Goal: Book appointment/travel/reservation

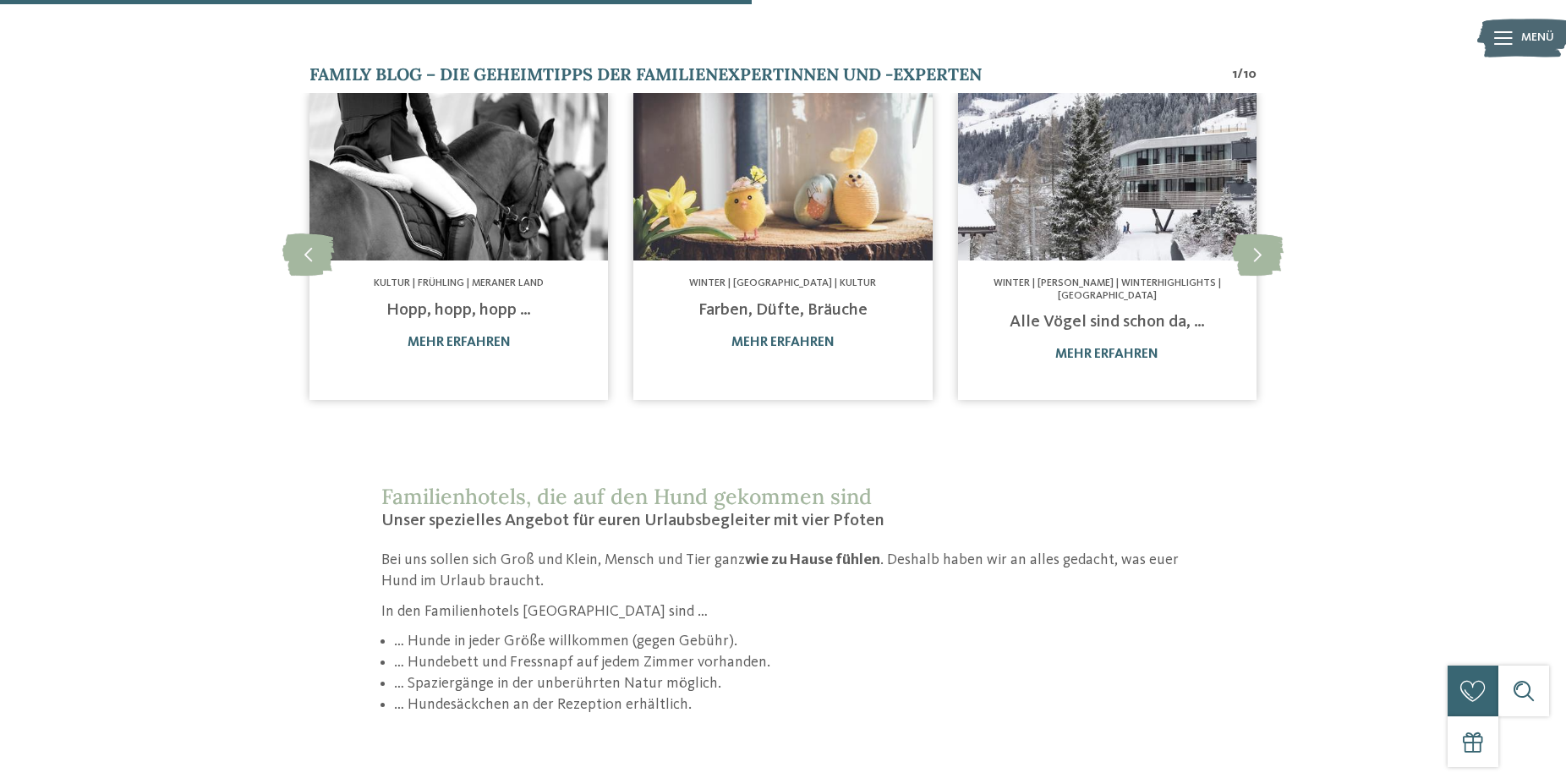
scroll to position [1638, 0]
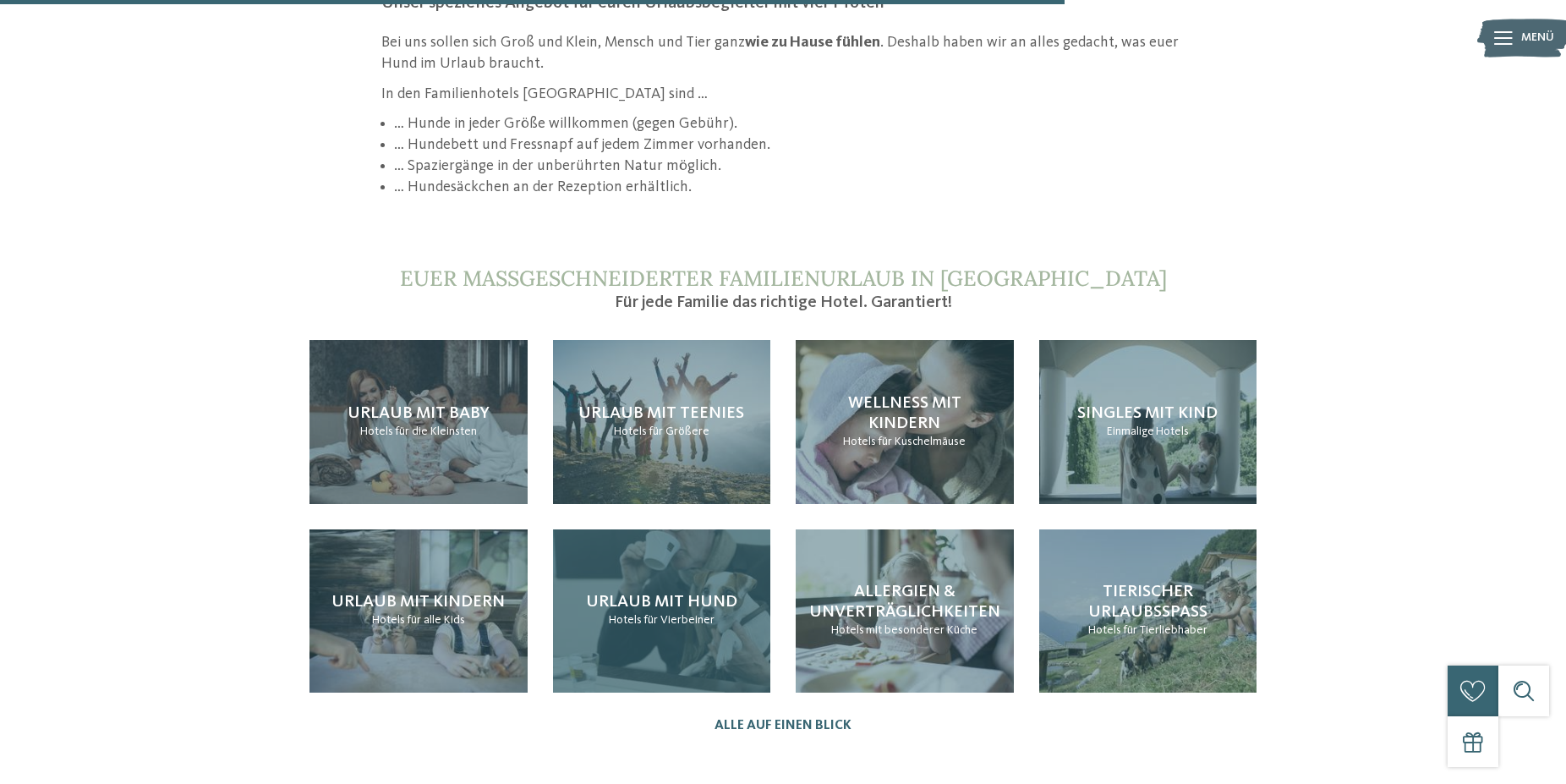
click at [688, 535] on div "Urlaub mit Hund Hotels für Vierbeiner" at bounding box center [663, 610] width 219 height 163
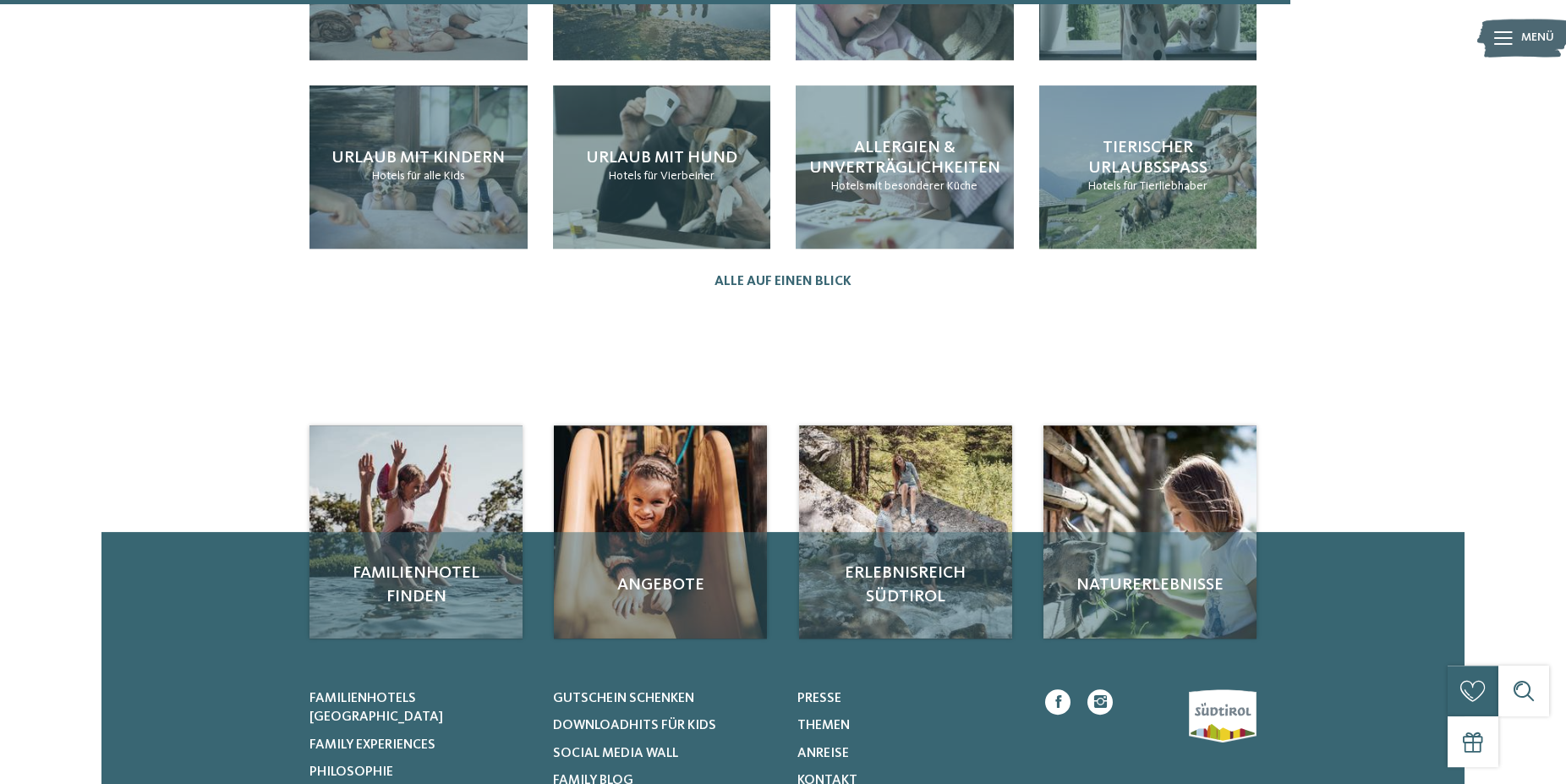
scroll to position [2018, 0]
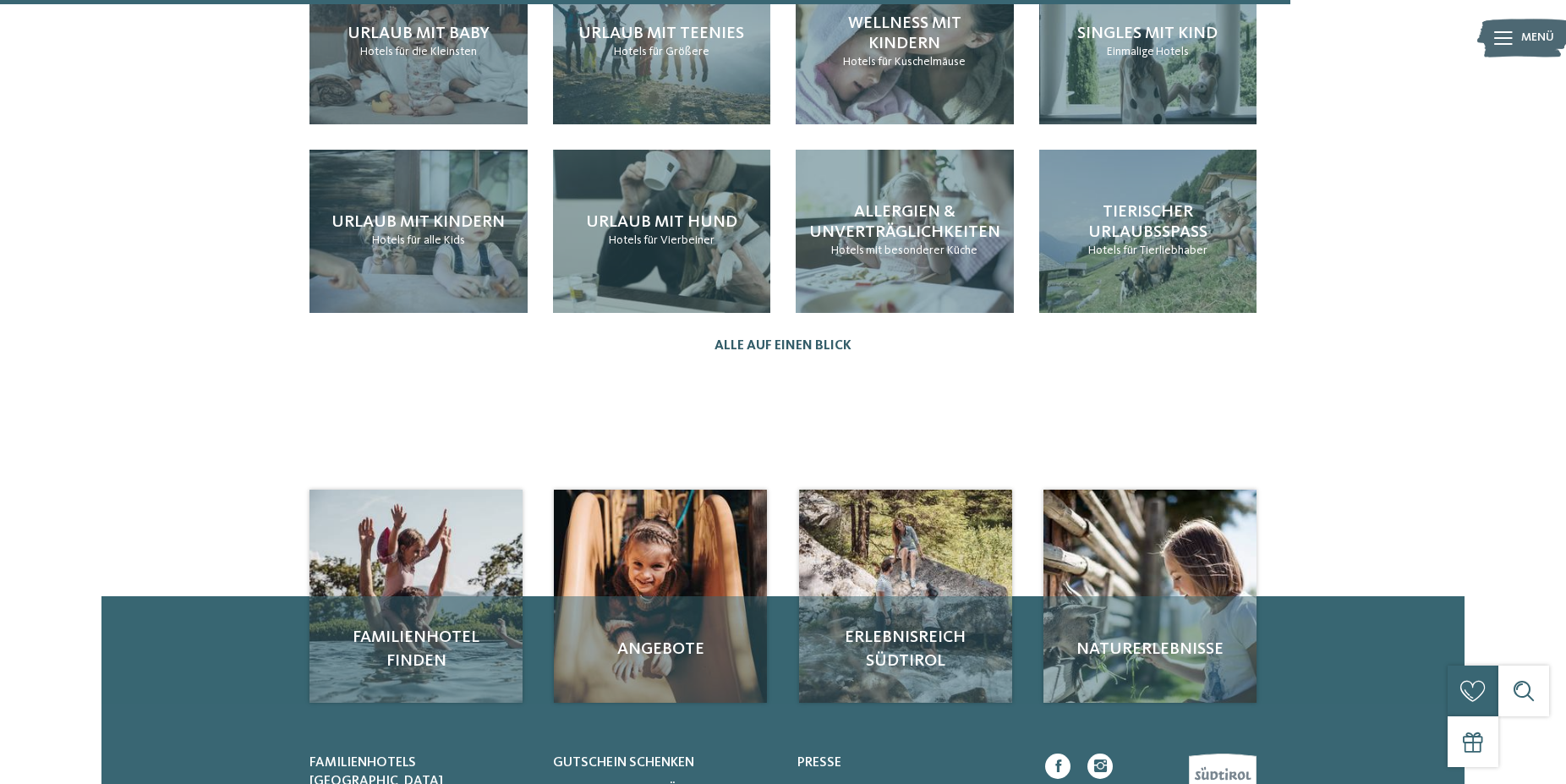
click at [805, 338] on link "Alle auf einen Blick" at bounding box center [783, 346] width 137 height 16
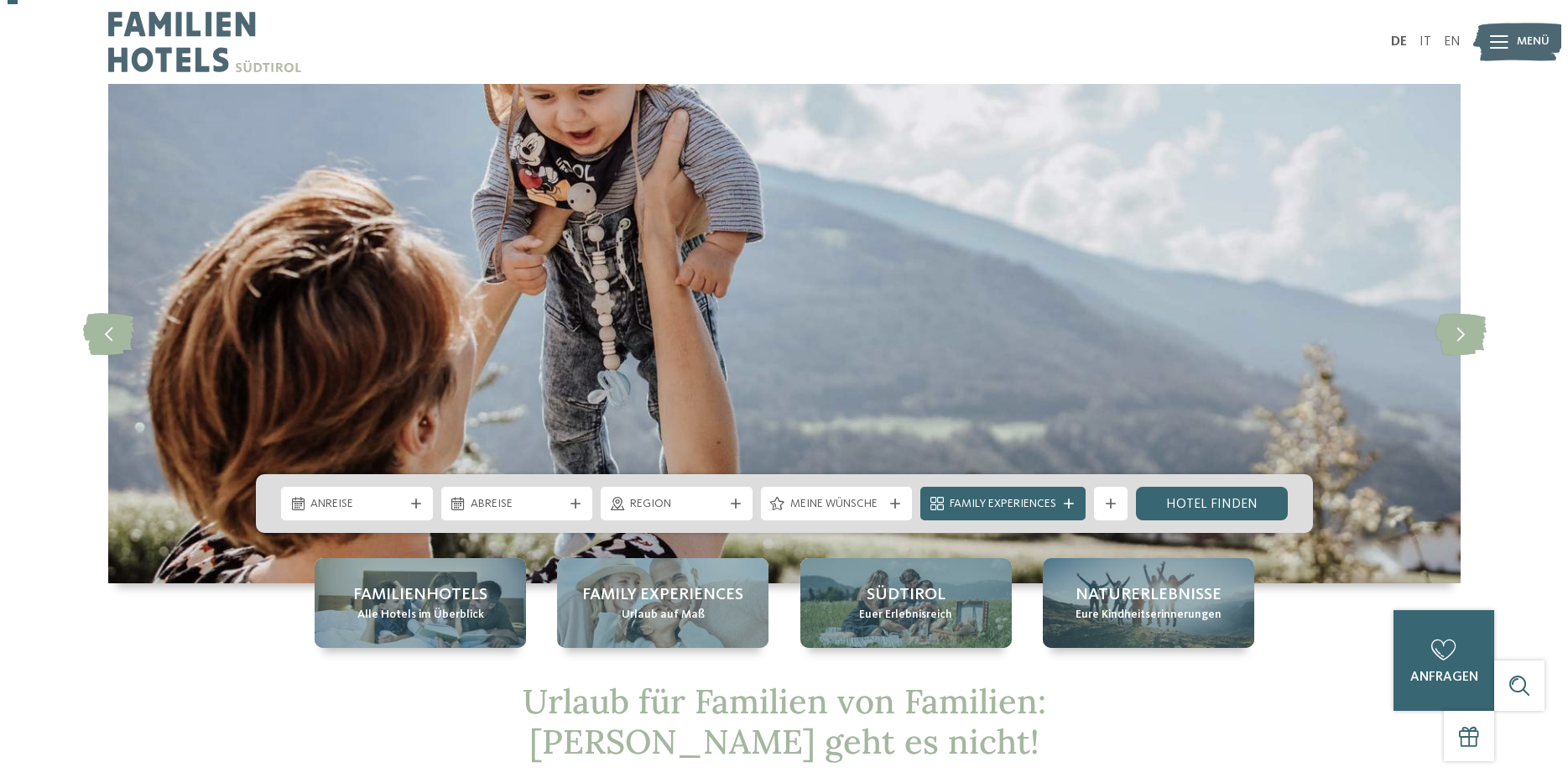
scroll to position [427, 0]
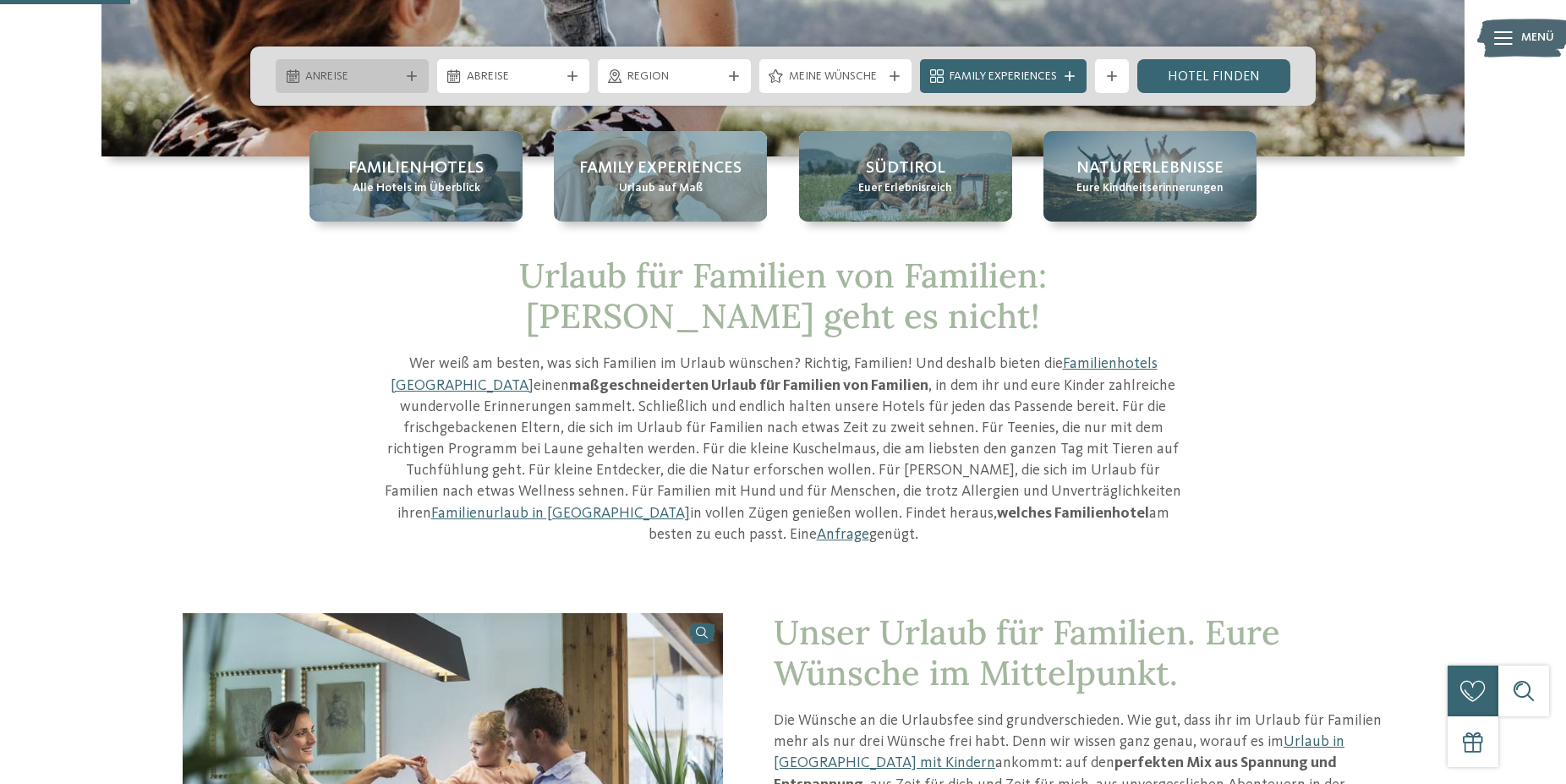
click at [377, 79] on span "Anreise" at bounding box center [352, 77] width 94 height 17
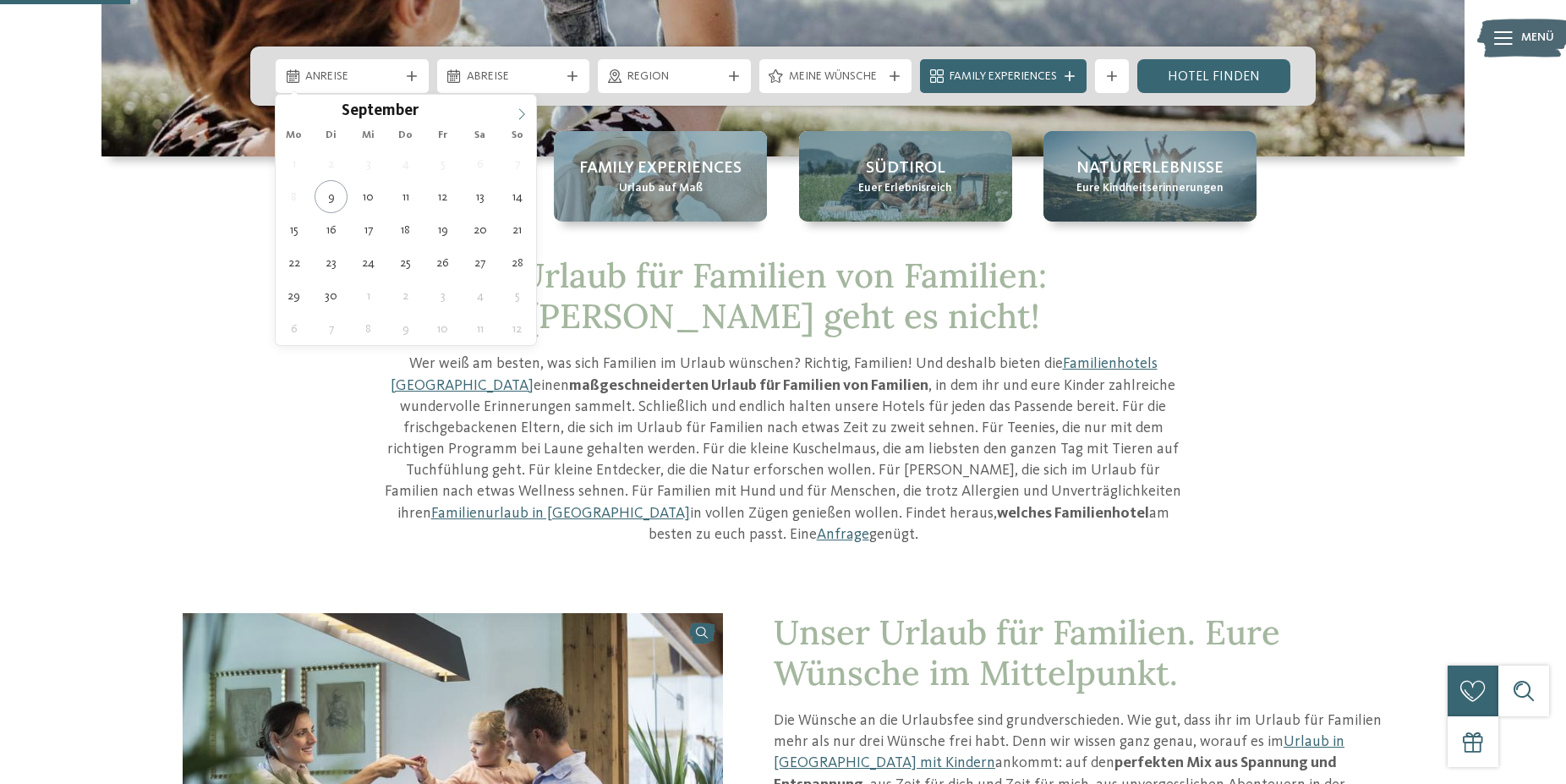
click at [511, 116] on span at bounding box center [522, 108] width 29 height 29
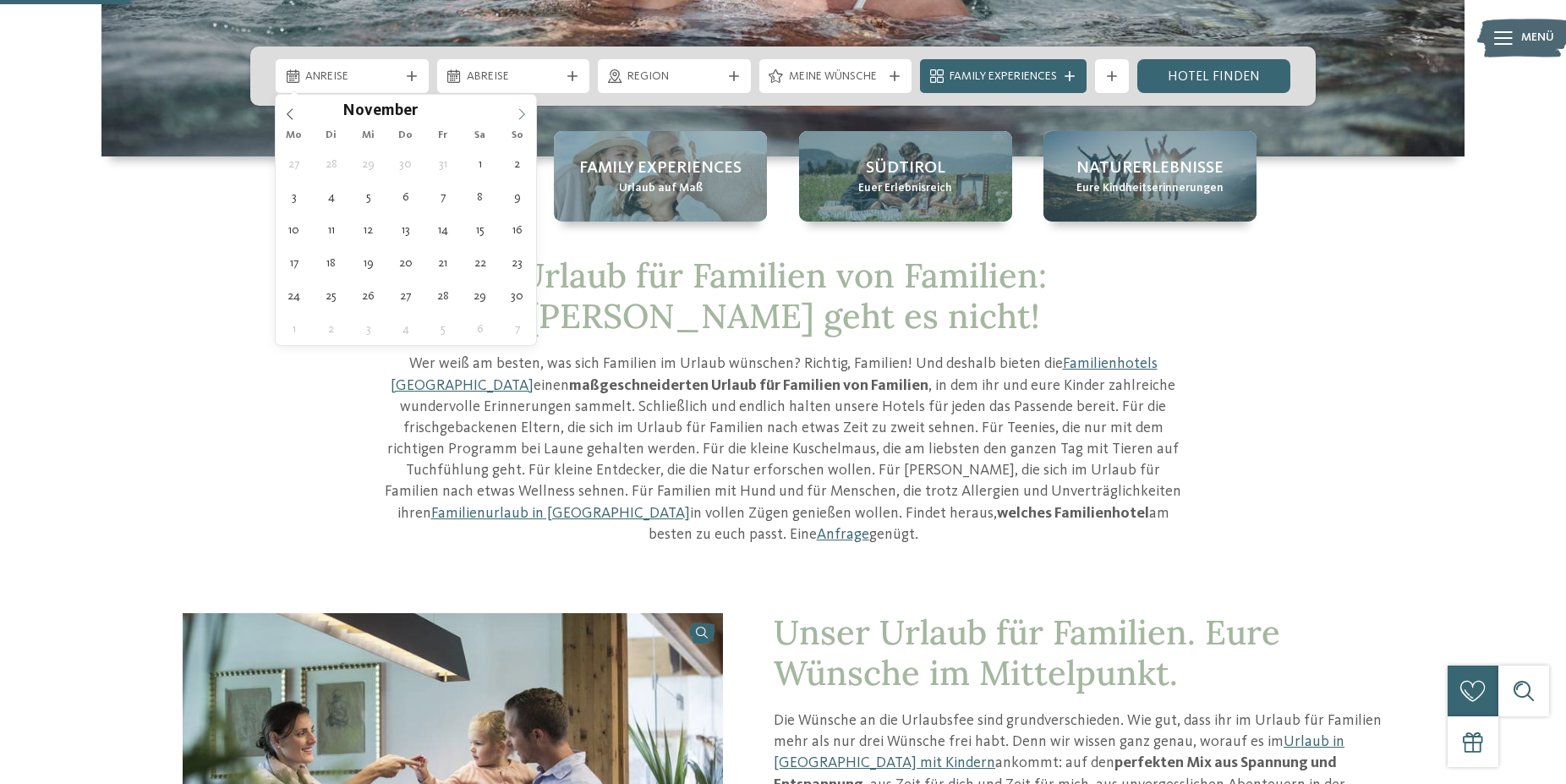
click at [511, 116] on span at bounding box center [522, 108] width 29 height 29
type input "****"
click at [511, 116] on span at bounding box center [522, 108] width 29 height 29
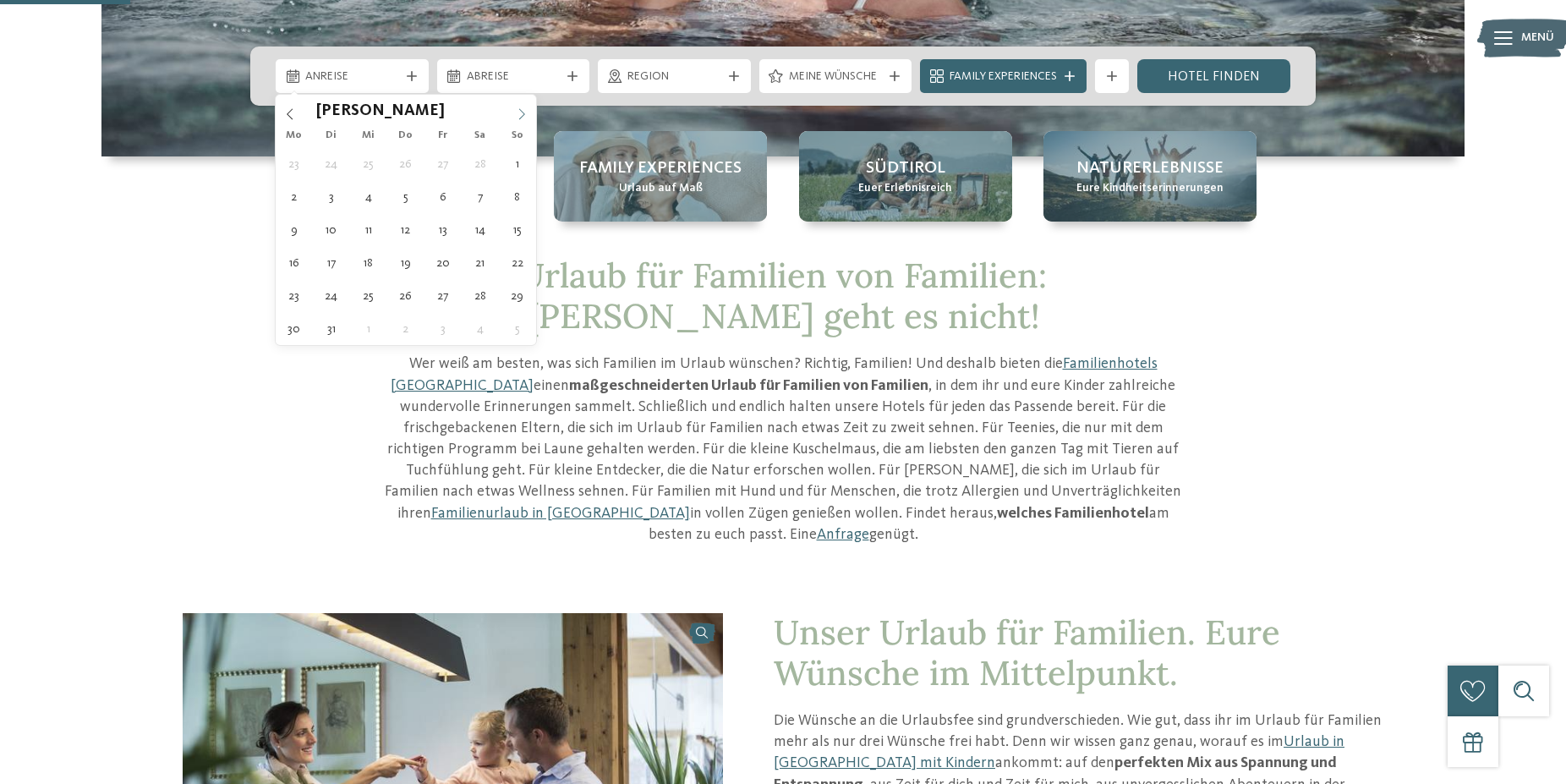
click at [511, 116] on span at bounding box center [522, 108] width 29 height 29
type div "04.04.2026"
type input "****"
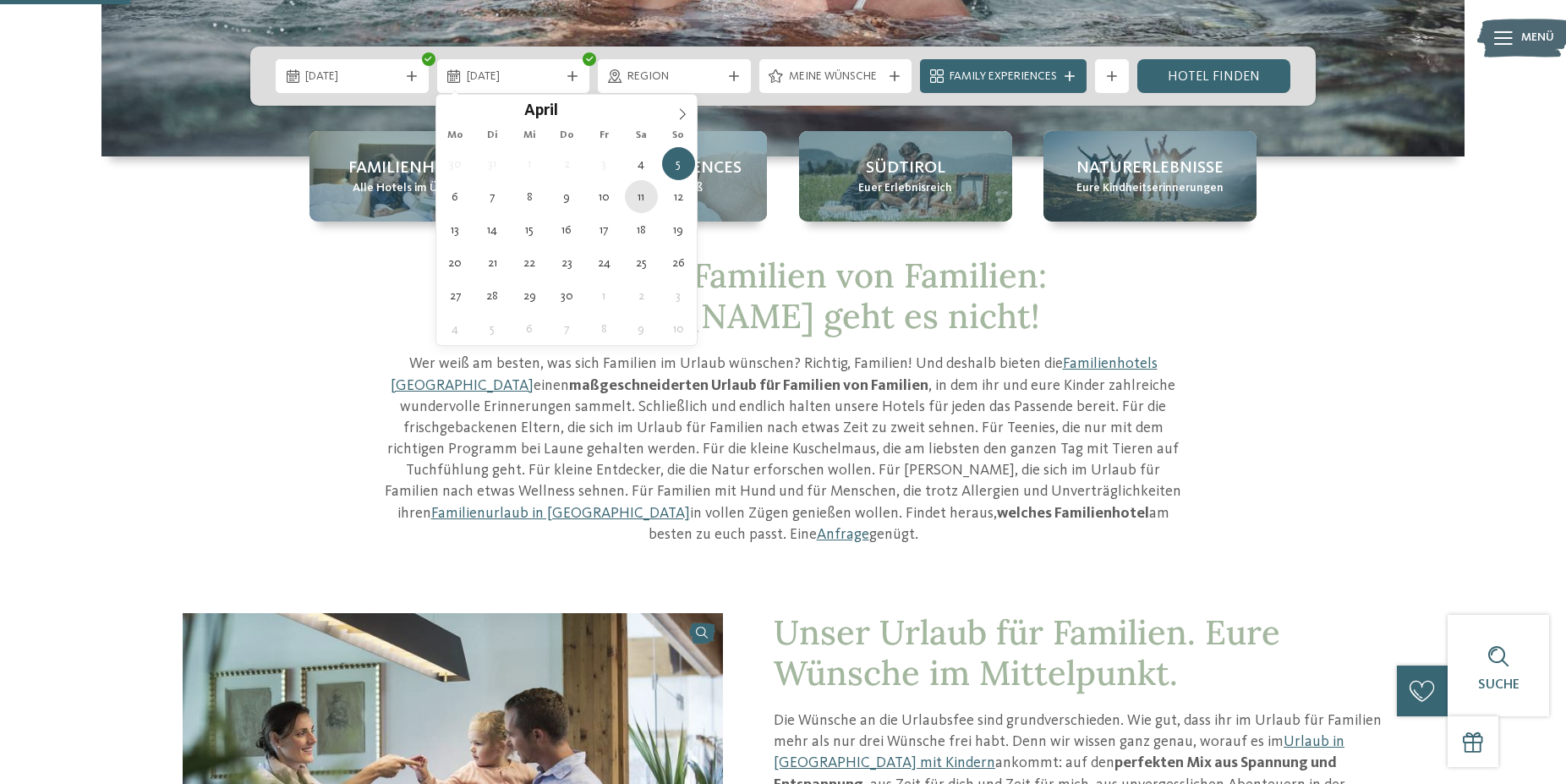
type div "11.04.2026"
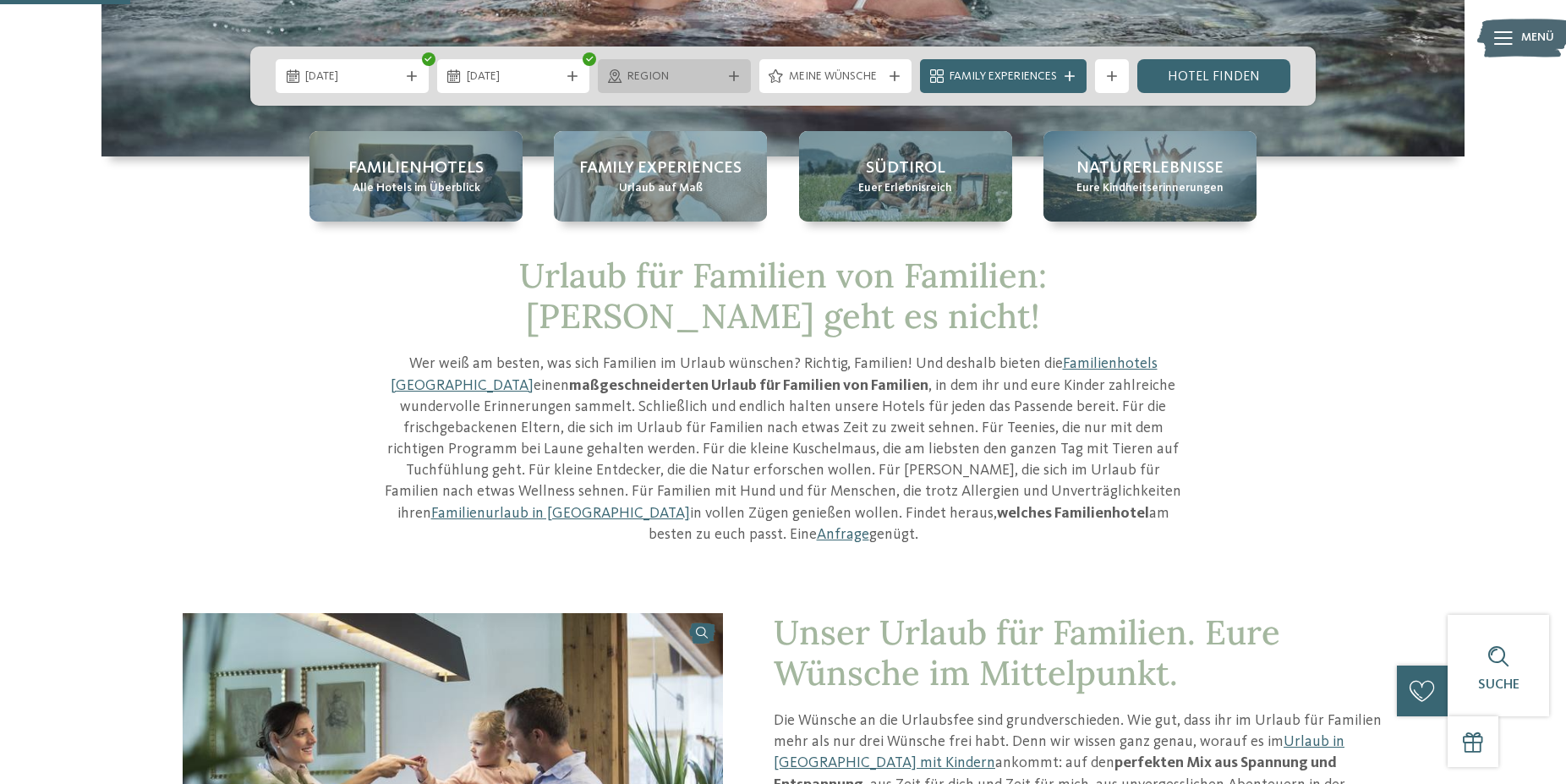
click at [683, 80] on span "Region" at bounding box center [674, 77] width 94 height 17
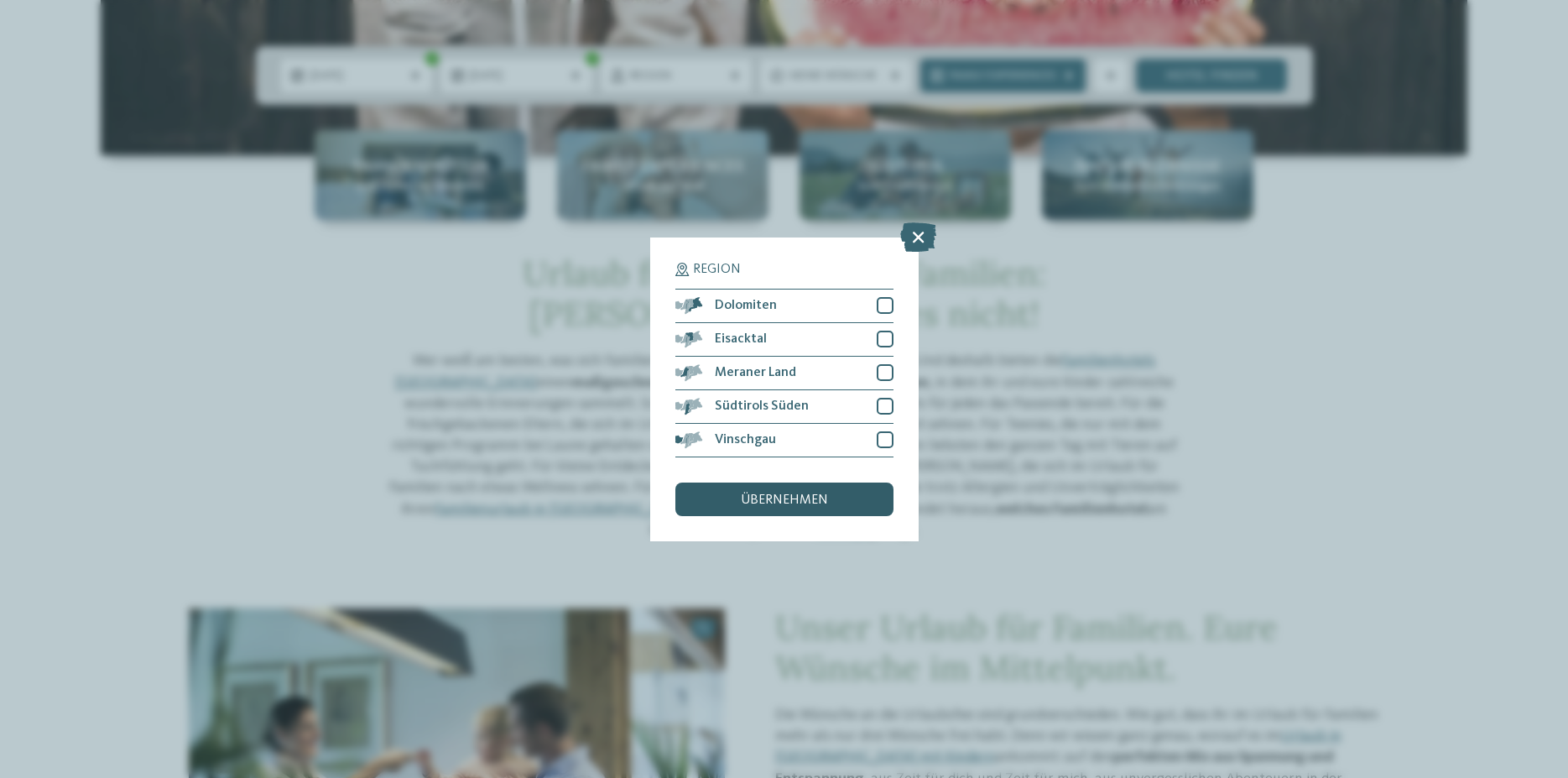
click at [842, 504] on div "übernehmen" at bounding box center [785, 499] width 219 height 33
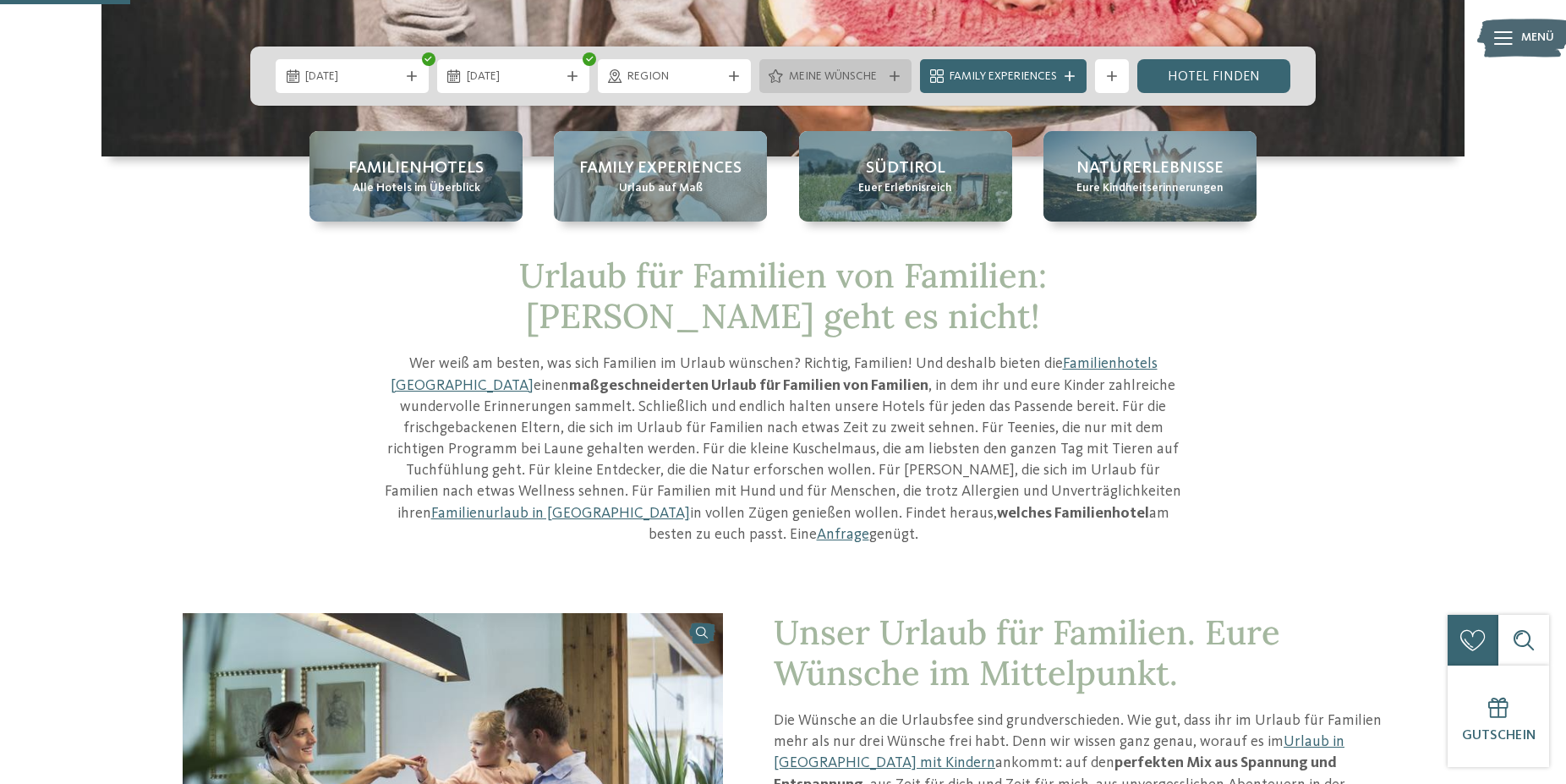
click at [865, 74] on span "Meine Wünsche" at bounding box center [835, 77] width 94 height 17
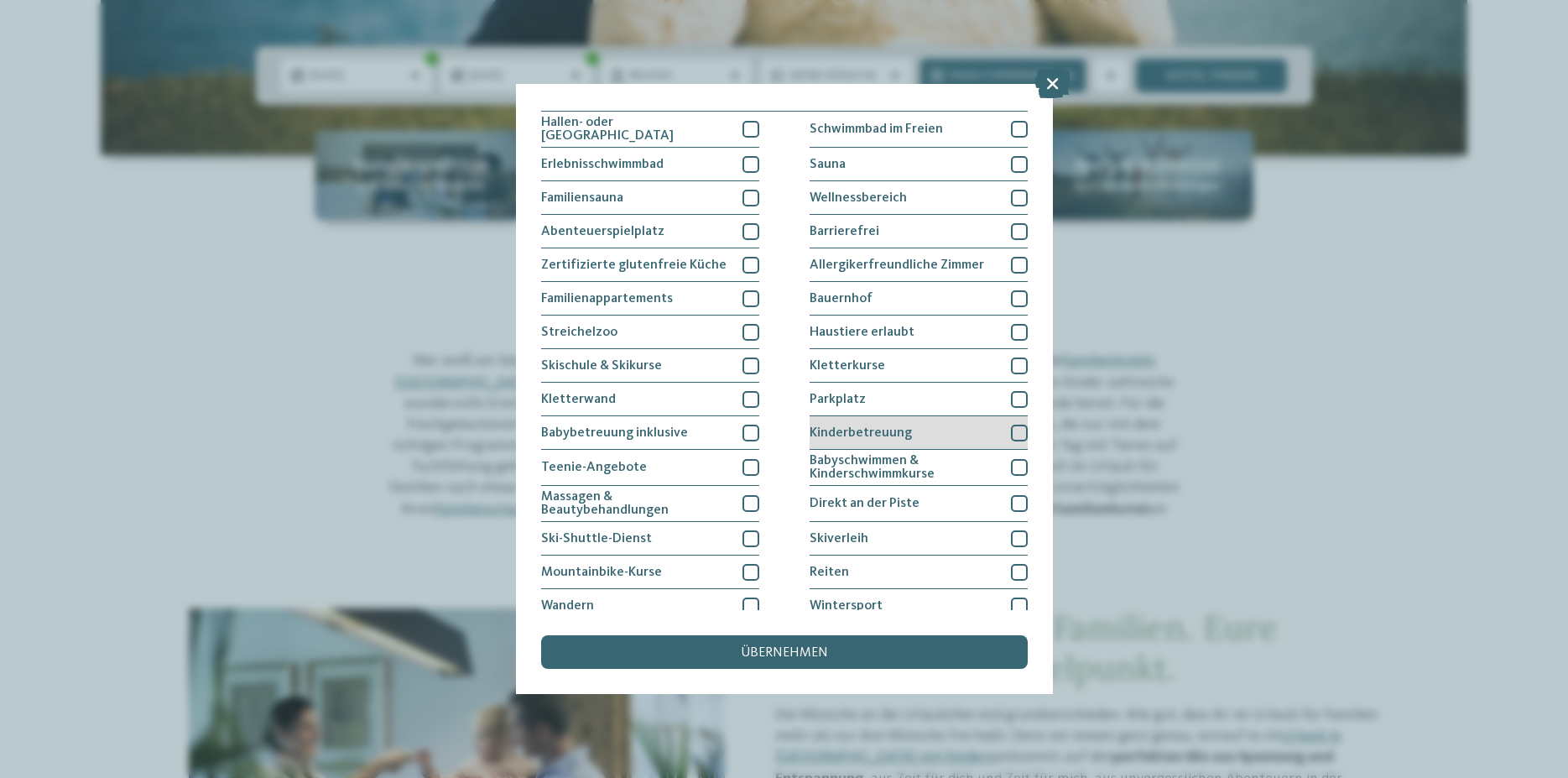
scroll to position [0, 0]
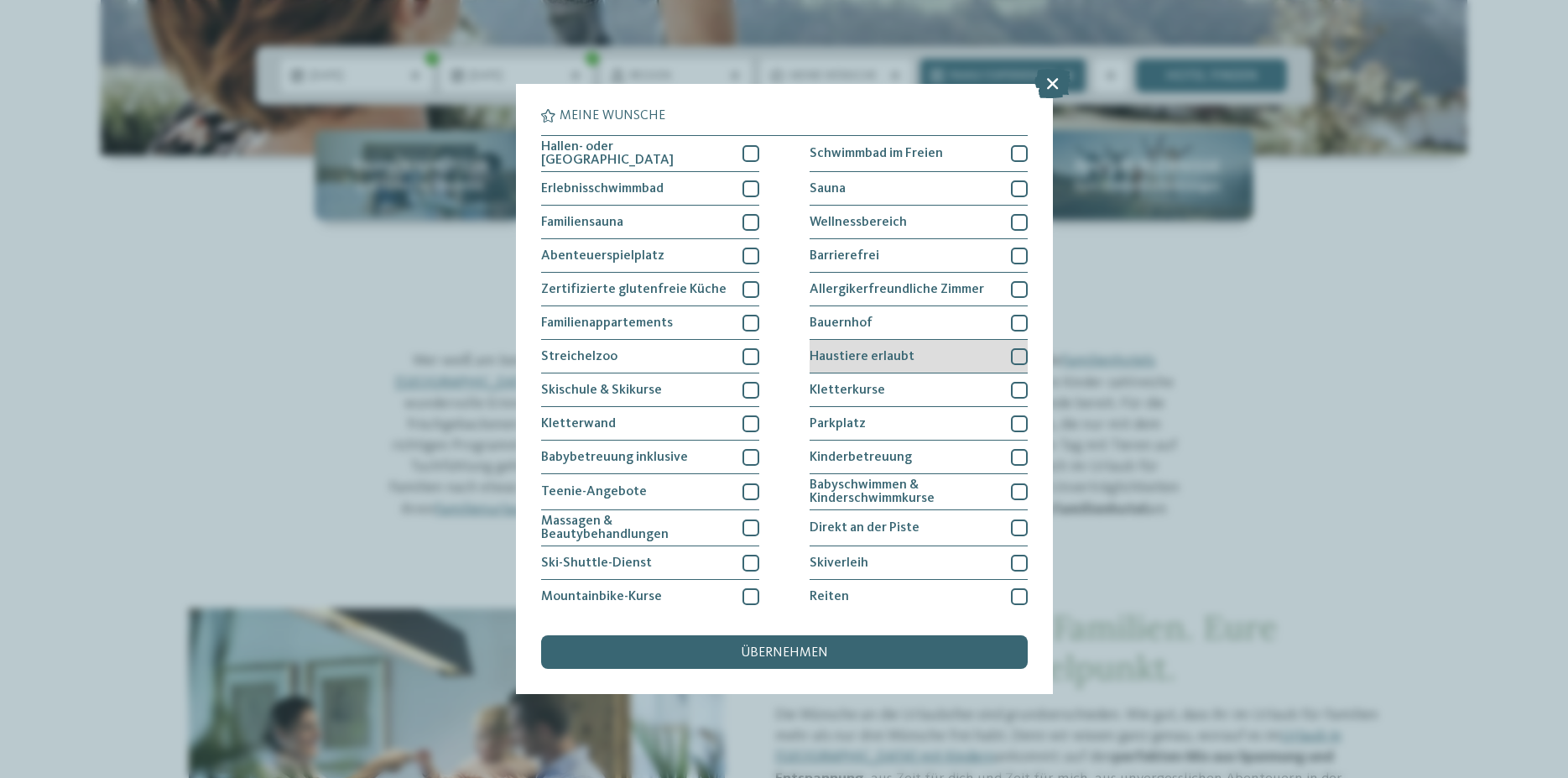
click at [1010, 351] on div at bounding box center [1018, 356] width 17 height 17
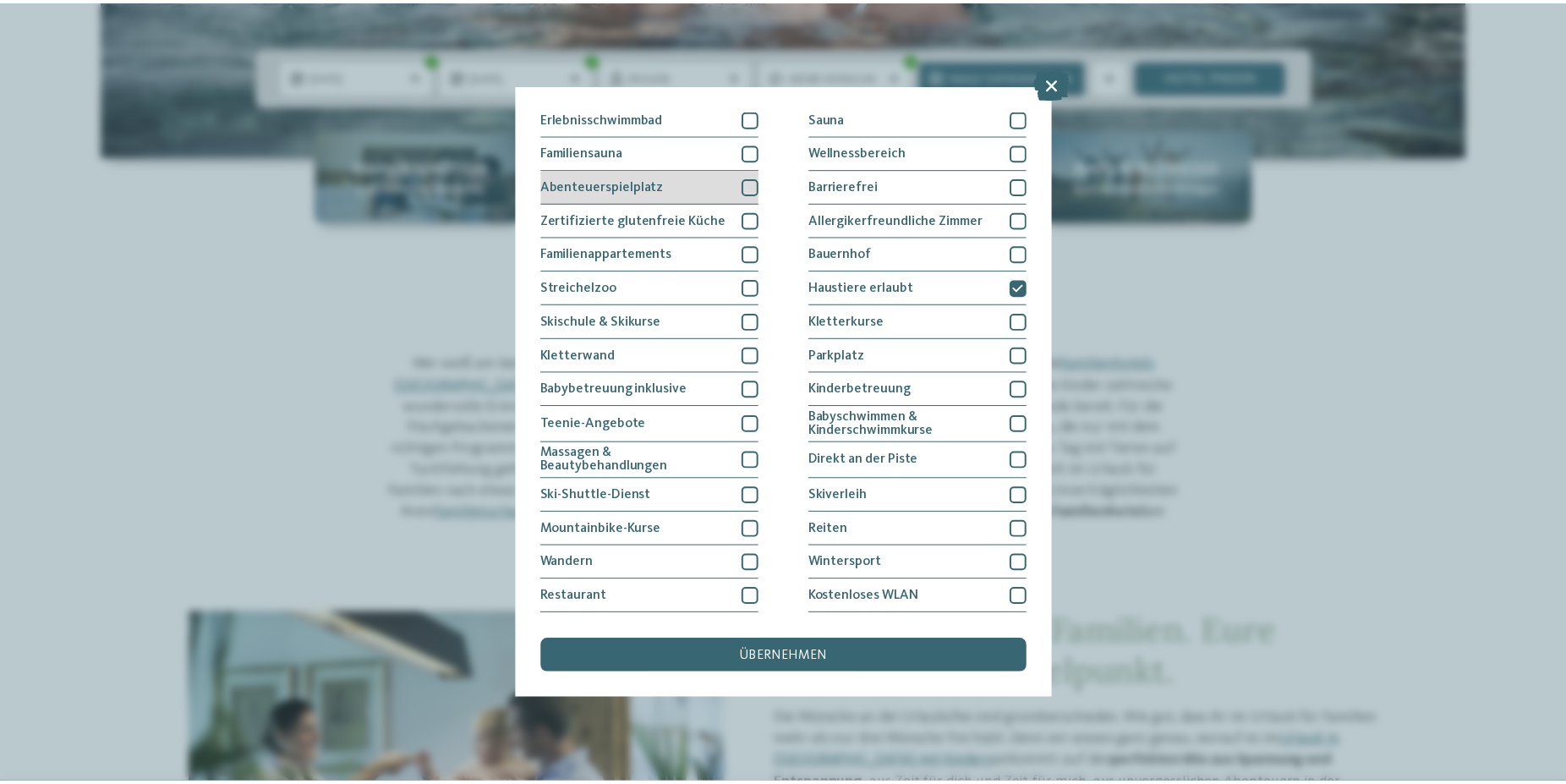
scroll to position [102, 0]
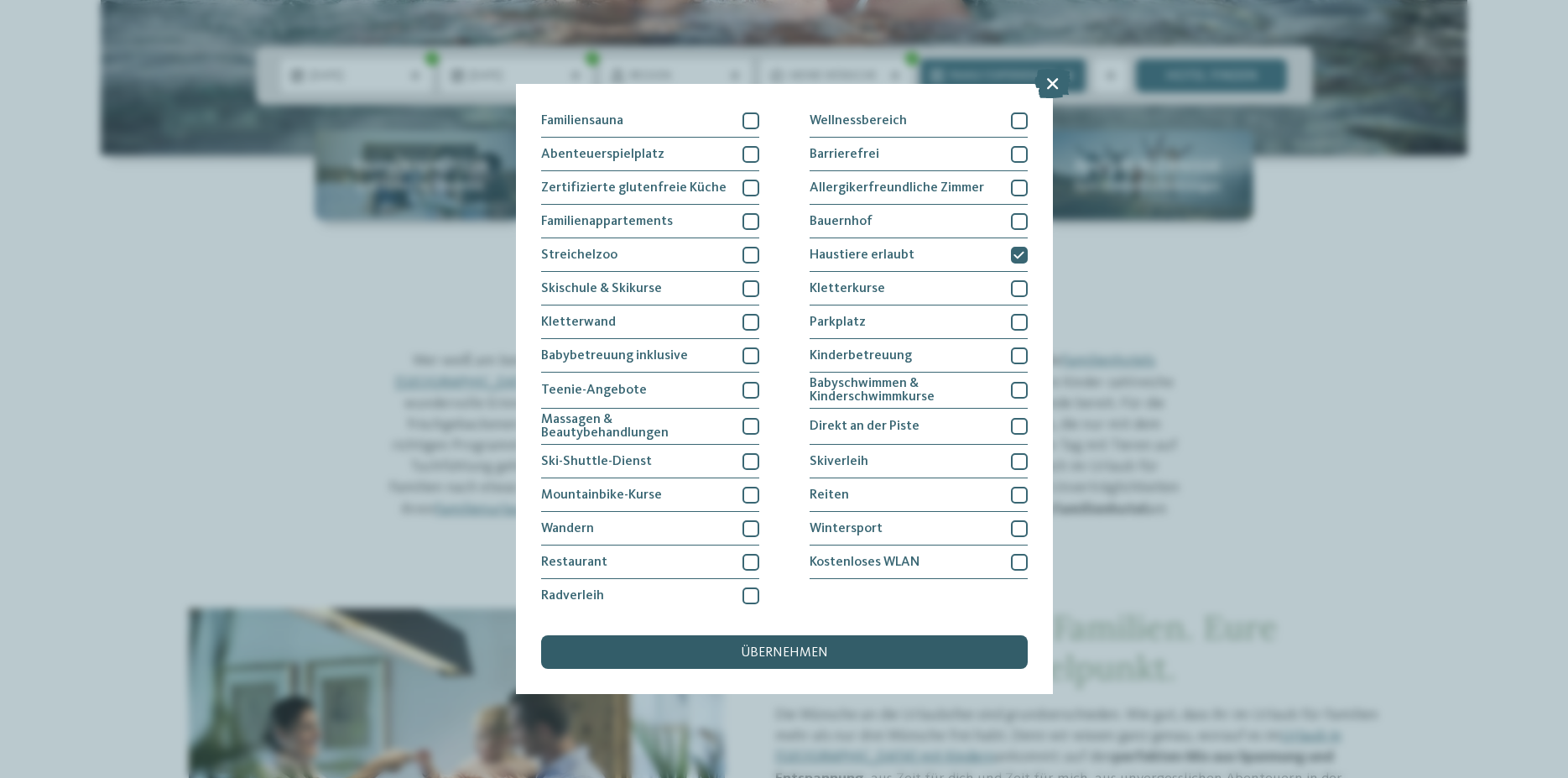
click at [774, 651] on span "übernehmen" at bounding box center [784, 652] width 87 height 13
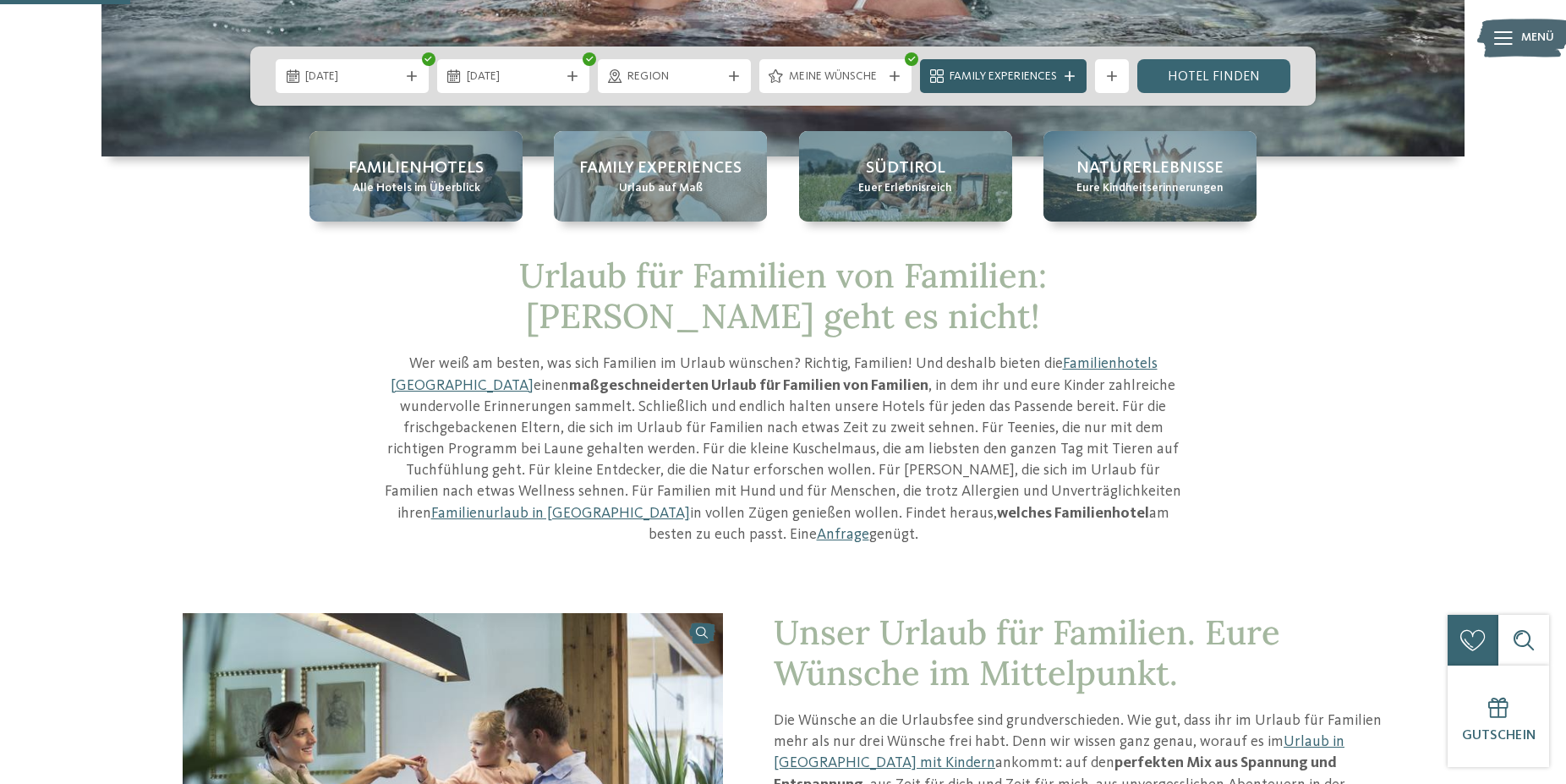
click at [1076, 77] on div at bounding box center [1069, 77] width 17 height 11
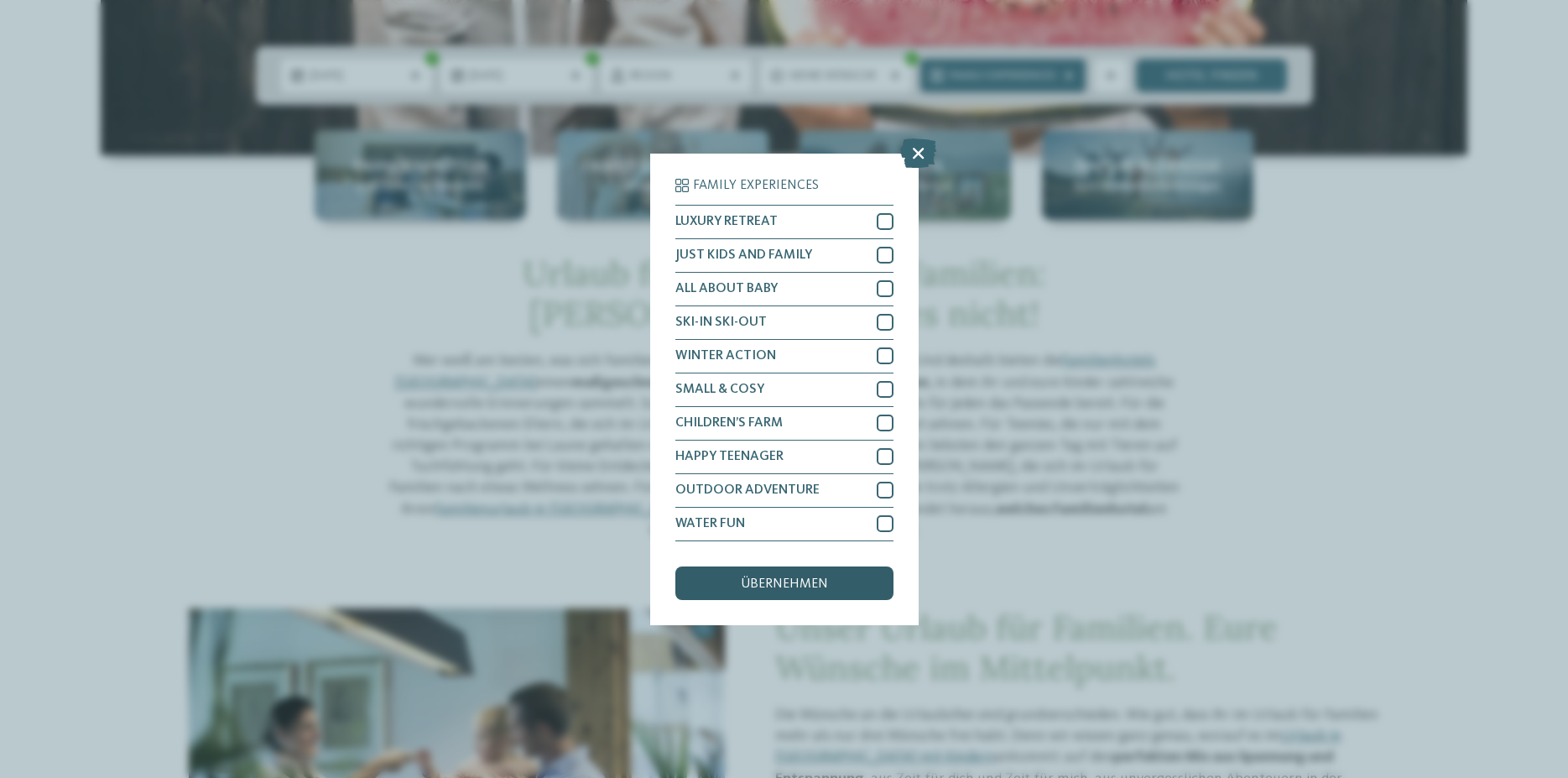
click at [795, 573] on div "übernehmen" at bounding box center [785, 583] width 219 height 33
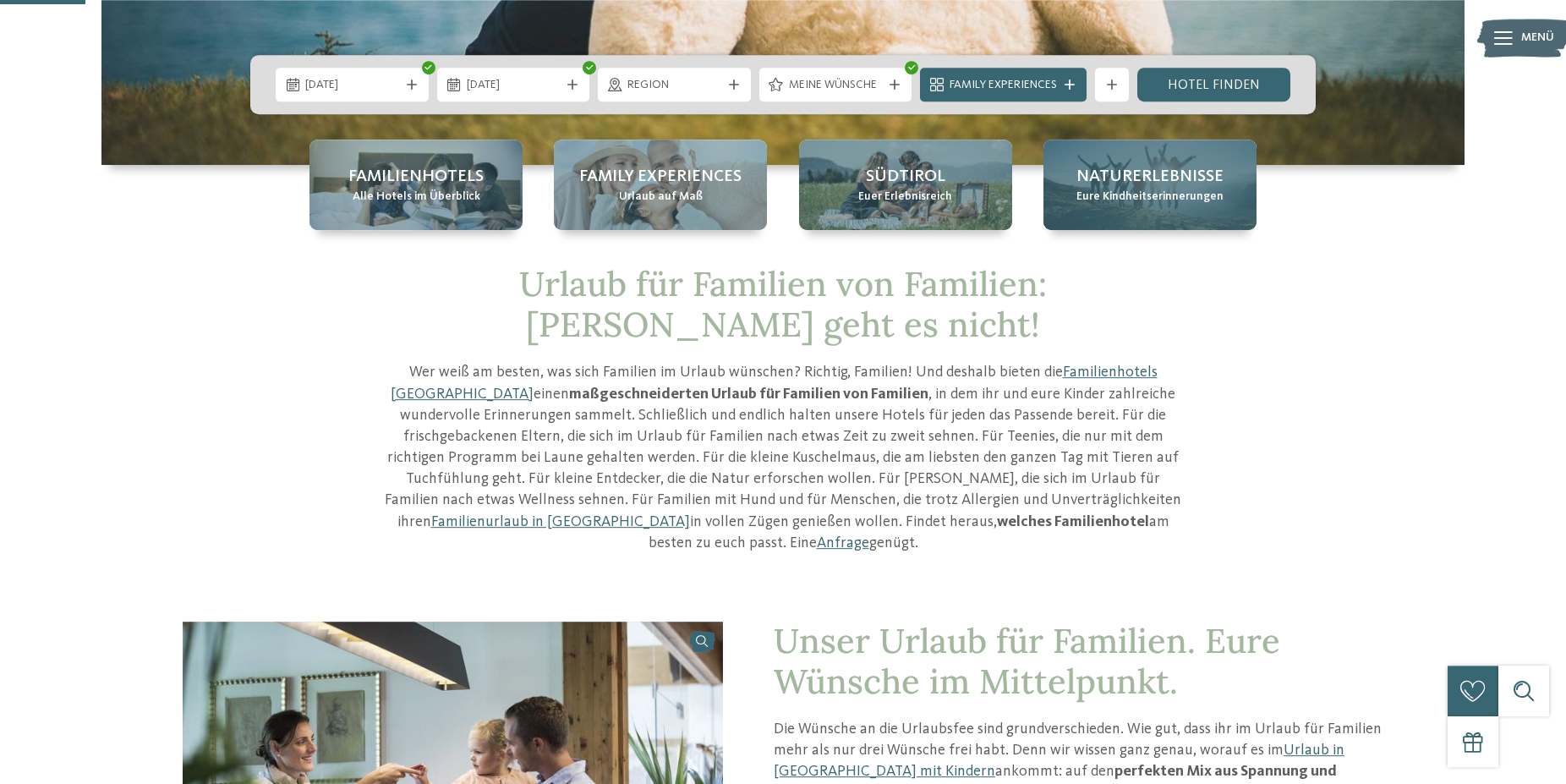
scroll to position [431, 0]
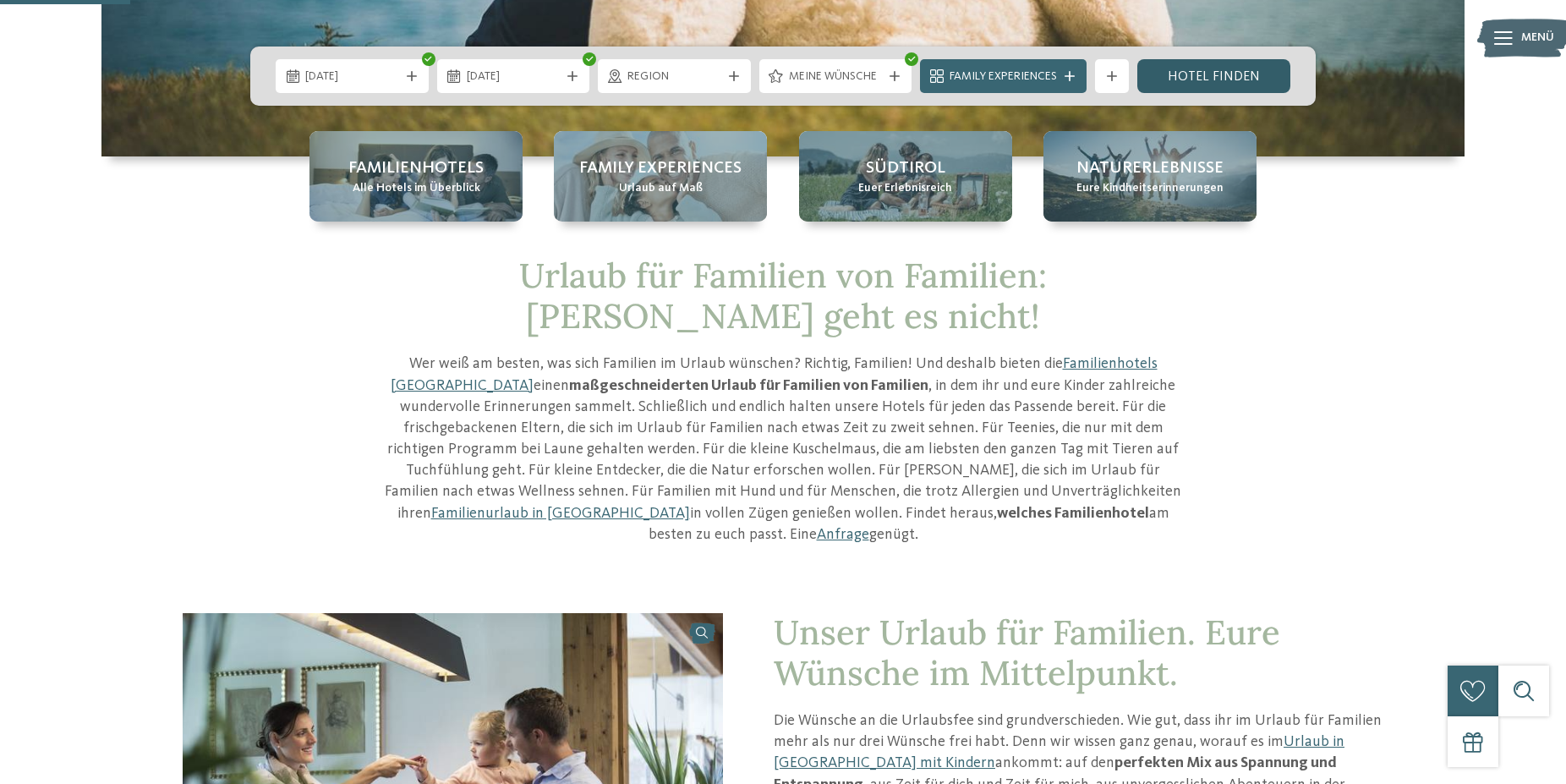
click at [1211, 68] on link "Hotel finden" at bounding box center [1214, 76] width 153 height 33
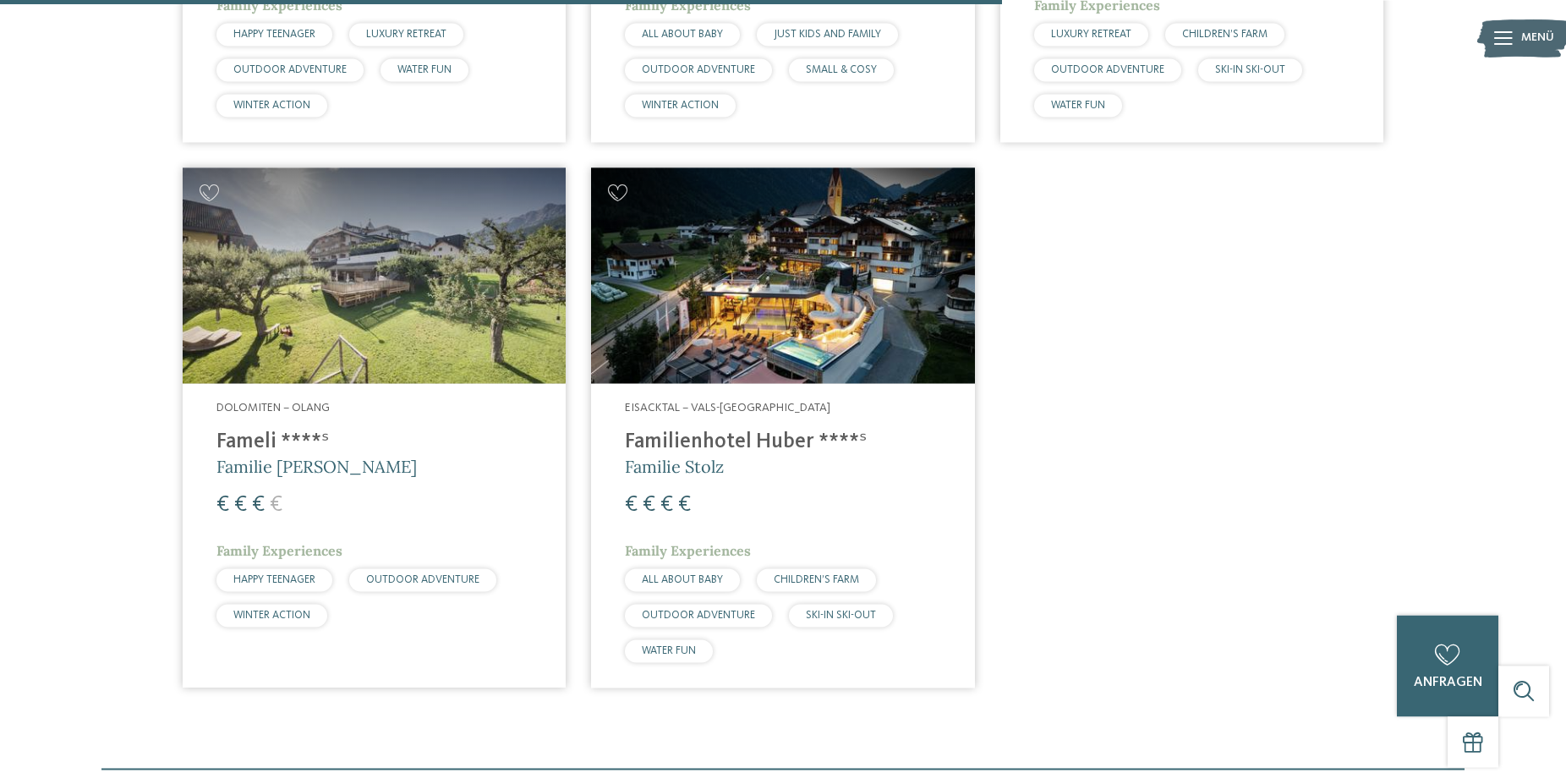
scroll to position [1589, 0]
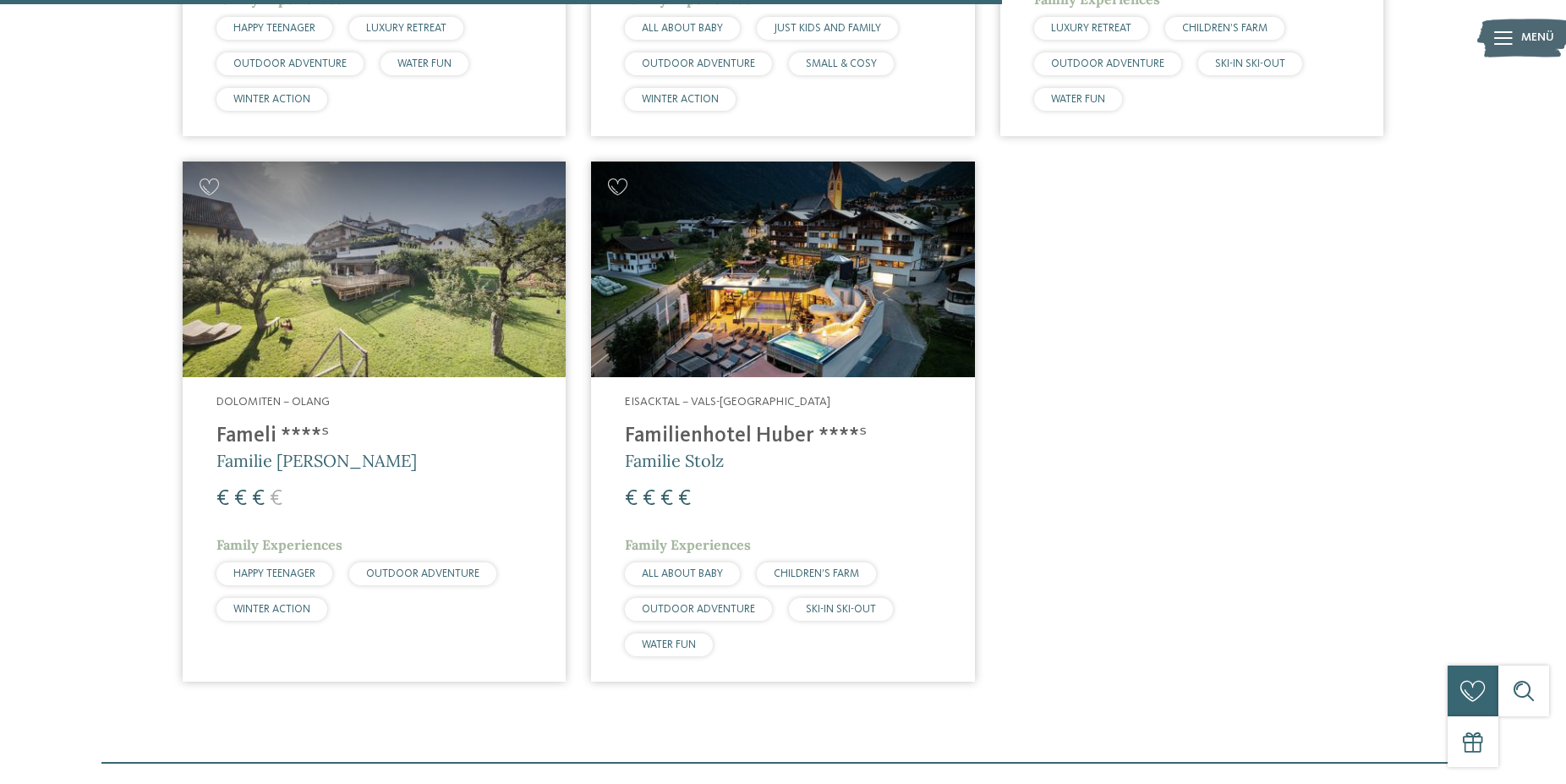
click at [360, 270] on img at bounding box center [374, 269] width 383 height 216
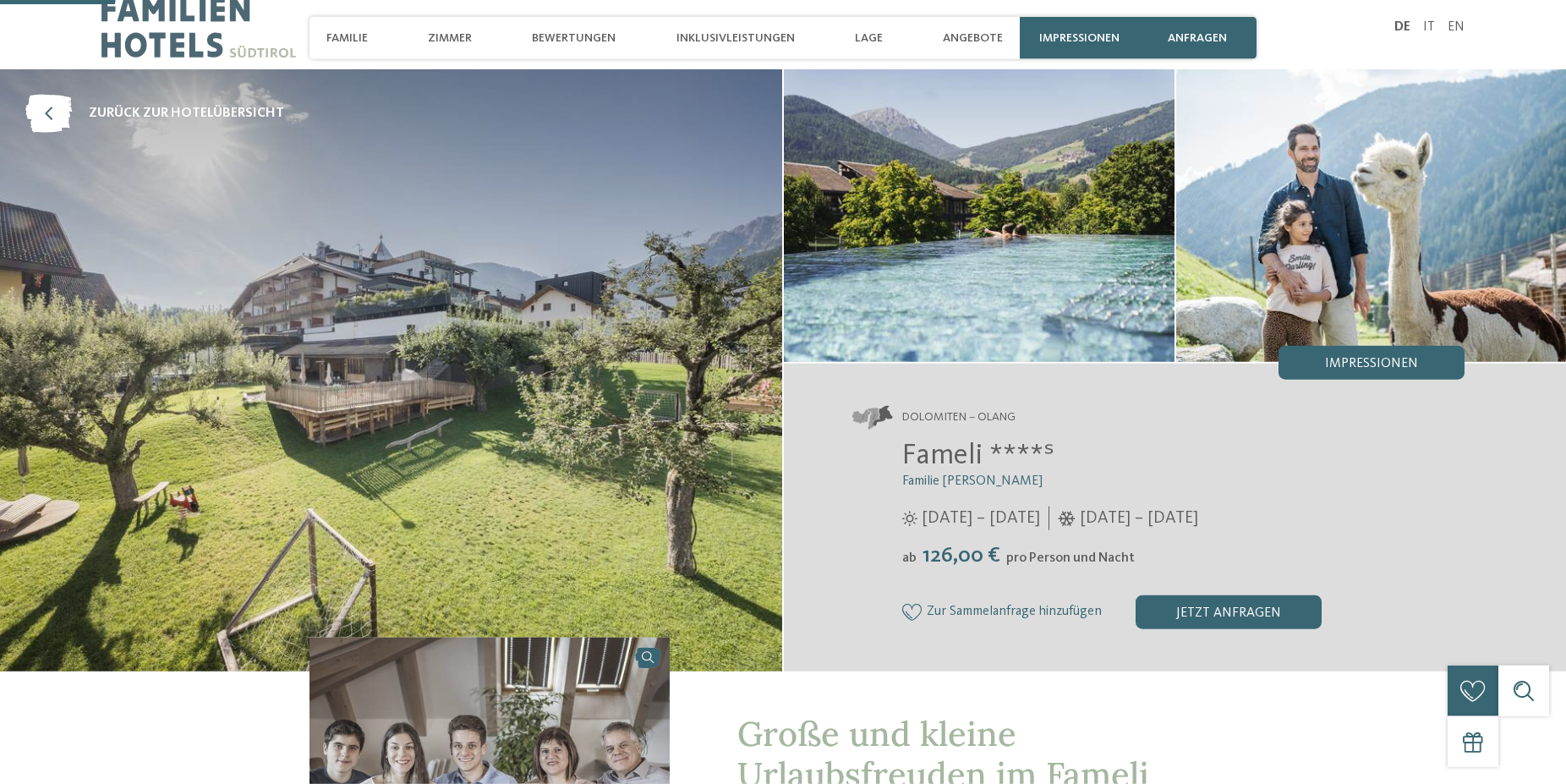
scroll to position [431, 0]
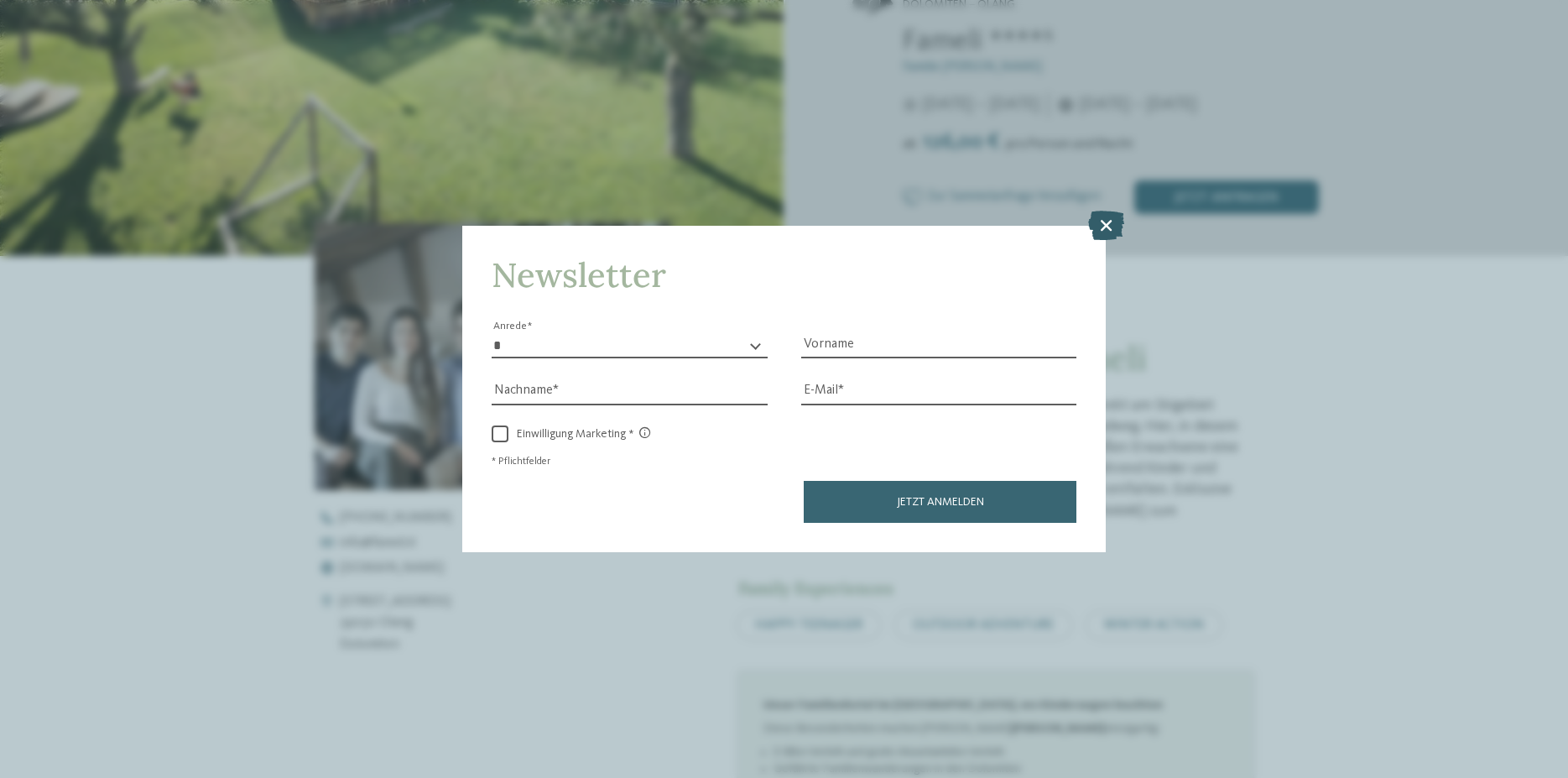
click at [1105, 224] on icon at bounding box center [1106, 226] width 36 height 30
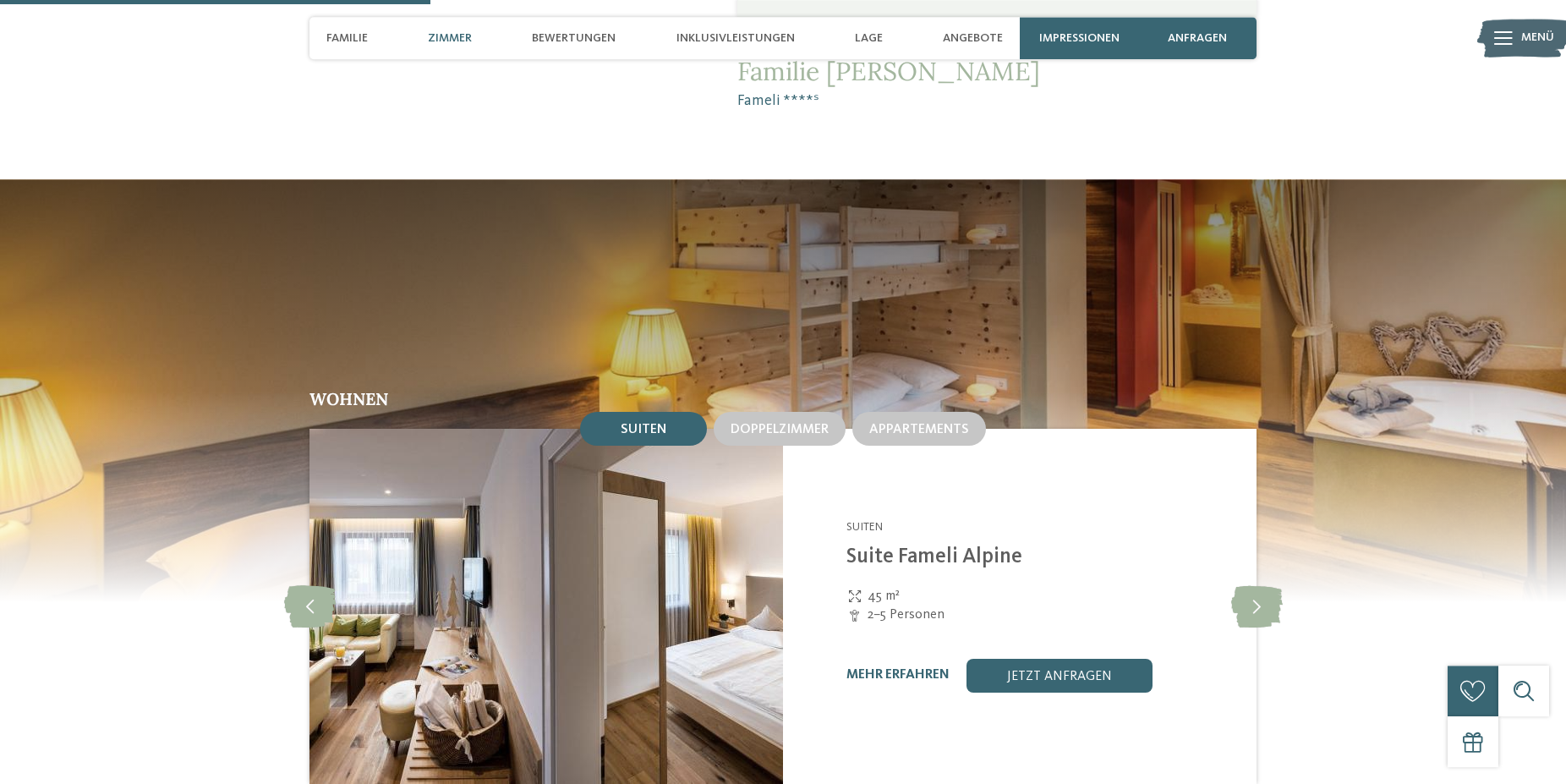
scroll to position [1638, 0]
